Goal: Information Seeking & Learning: Learn about a topic

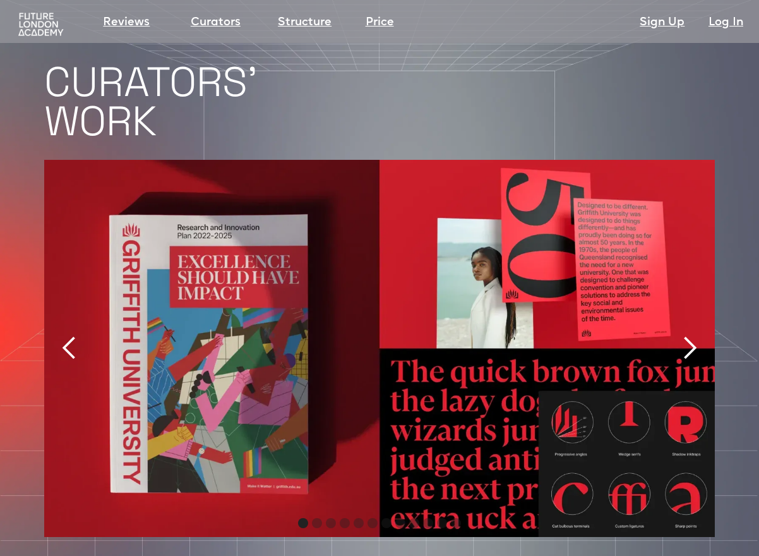
scroll to position [2573, 0]
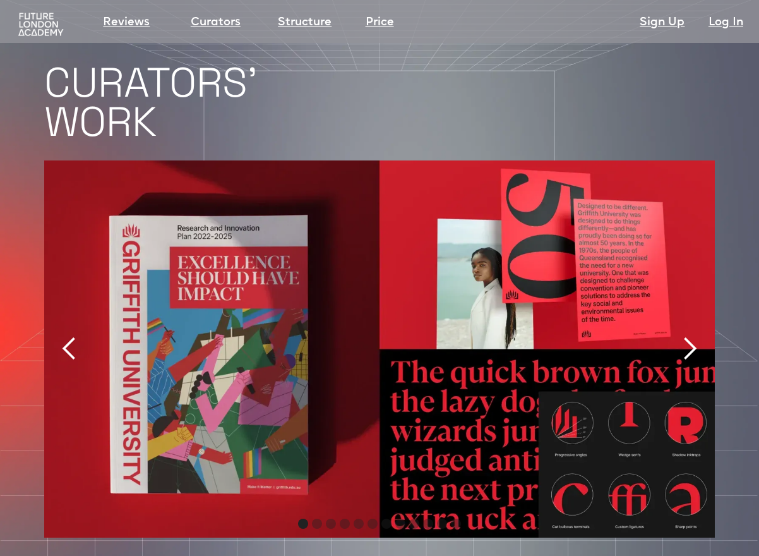
click at [692, 336] on div "next slide" at bounding box center [689, 348] width 25 height 25
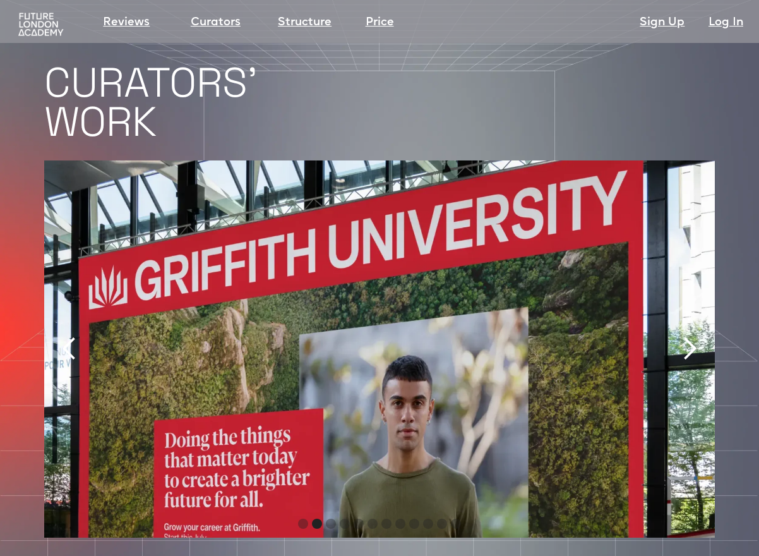
click at [692, 336] on div "next slide" at bounding box center [689, 348] width 25 height 25
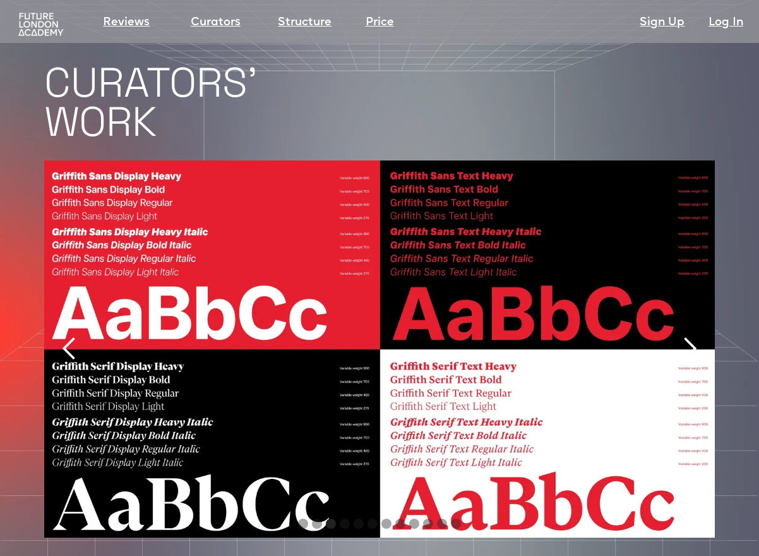
click at [693, 336] on div "next slide" at bounding box center [689, 348] width 25 height 25
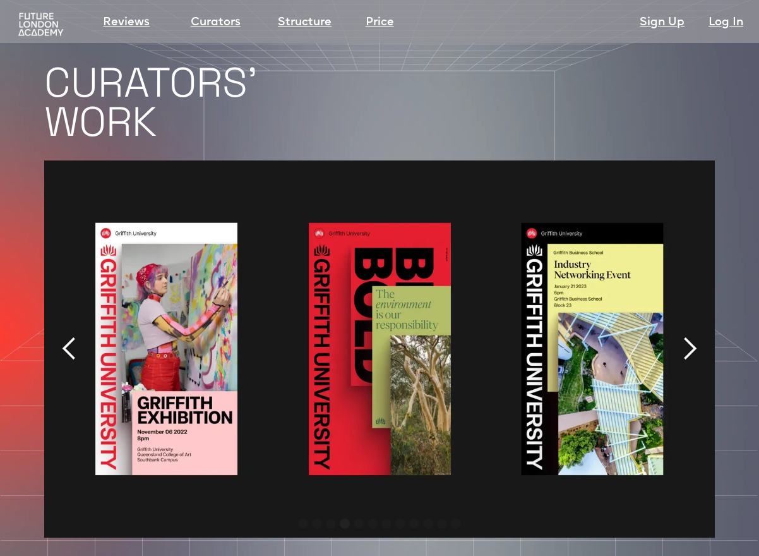
click at [693, 336] on div "next slide" at bounding box center [689, 348] width 25 height 25
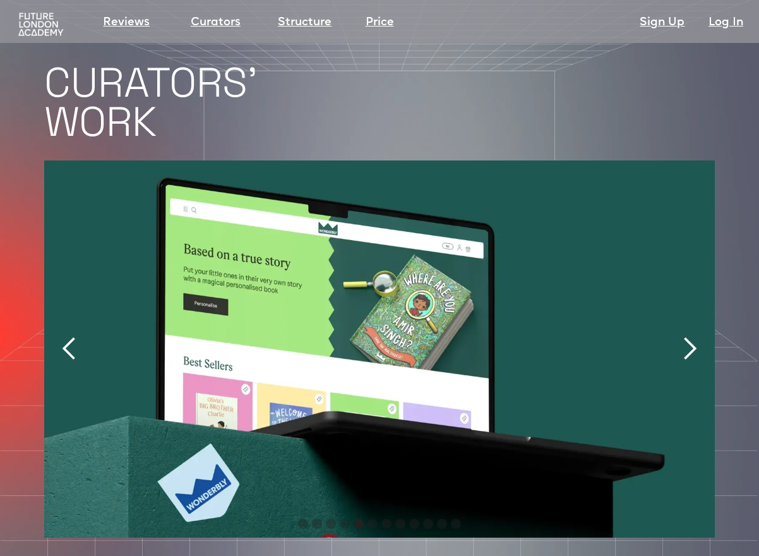
click at [693, 336] on div "next slide" at bounding box center [689, 348] width 25 height 25
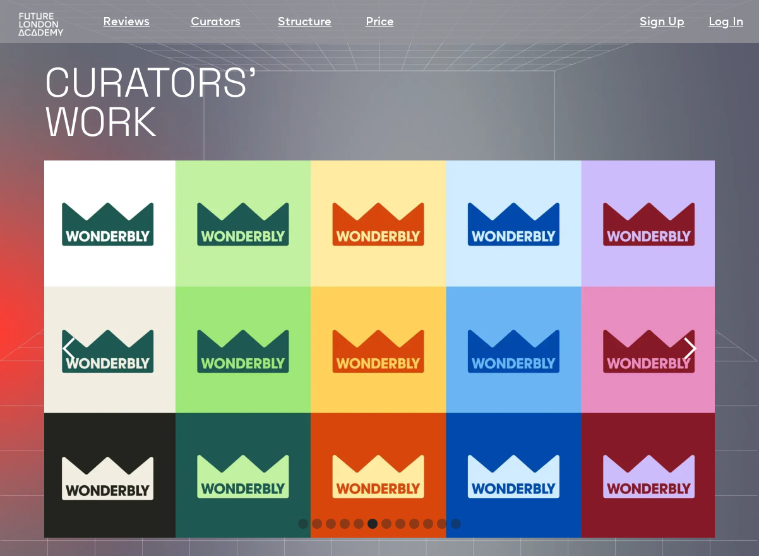
click at [693, 336] on div "next slide" at bounding box center [689, 348] width 25 height 25
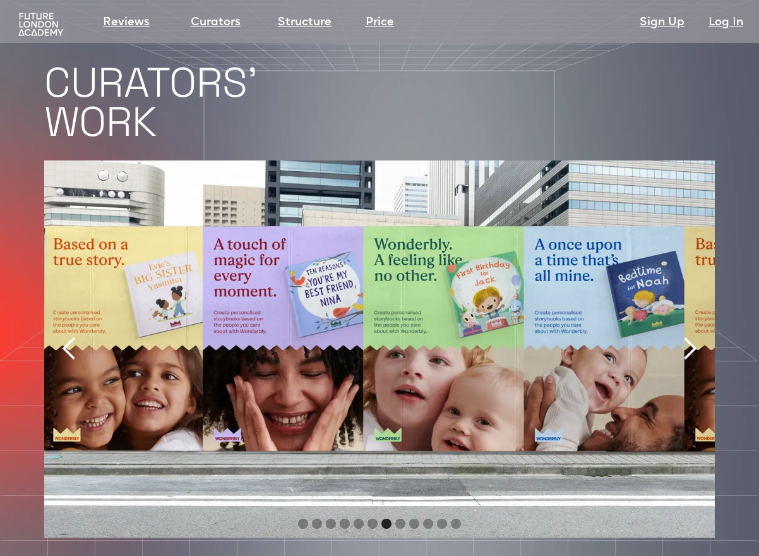
click at [693, 336] on div "next slide" at bounding box center [689, 348] width 25 height 25
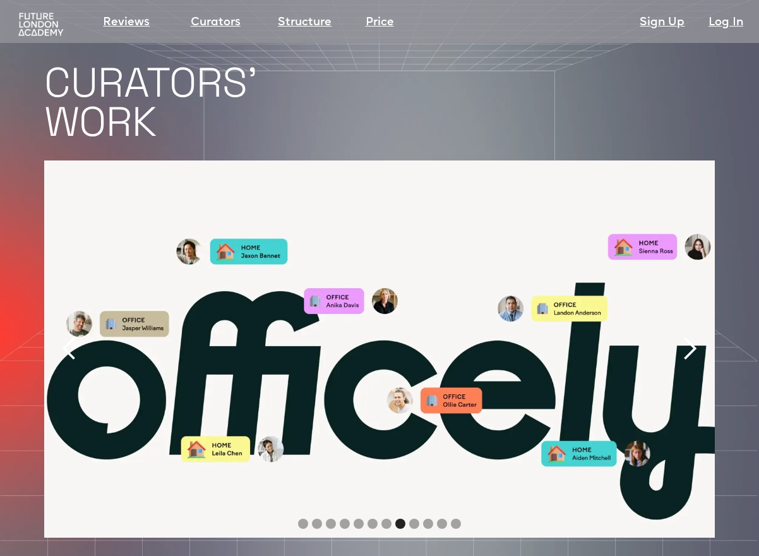
click at [693, 336] on div "next slide" at bounding box center [689, 348] width 25 height 25
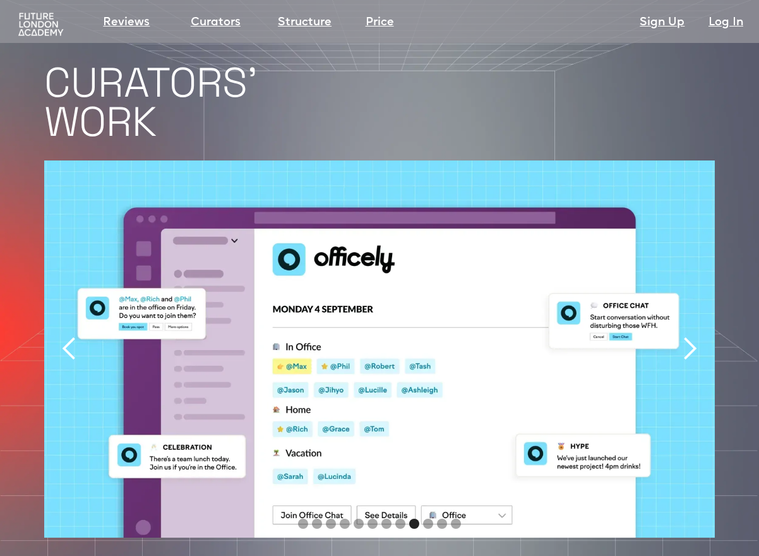
click at [693, 336] on div "next slide" at bounding box center [689, 348] width 25 height 25
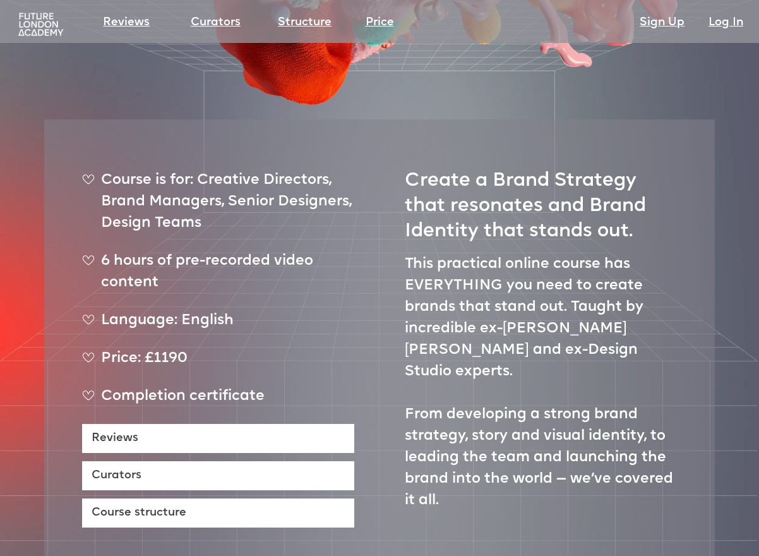
scroll to position [0, 0]
